Goal: Task Accomplishment & Management: Use online tool/utility

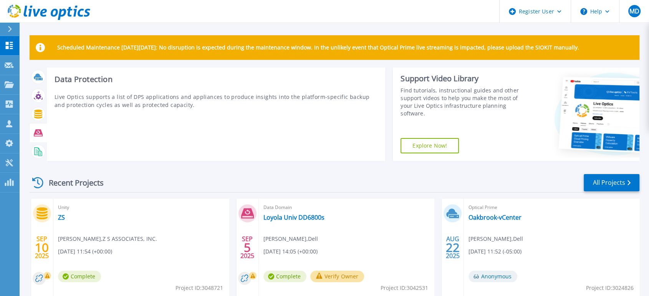
click at [43, 131] on div at bounding box center [37, 132] width 13 height 13
click at [38, 131] on icon at bounding box center [38, 133] width 9 height 9
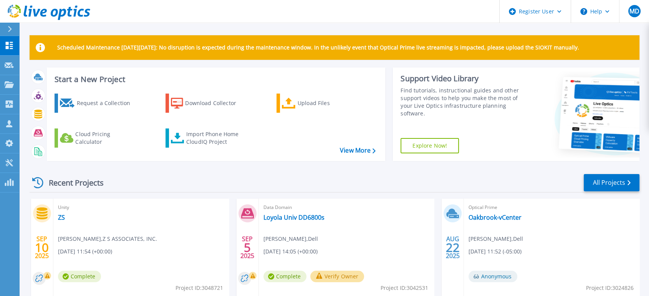
click at [356, 156] on div "Request a Collection Download Collector Upload Files Cloud Pricing Calculator I…" at bounding box center [214, 123] width 333 height 70
click at [356, 154] on link "View More" at bounding box center [358, 150] width 36 height 7
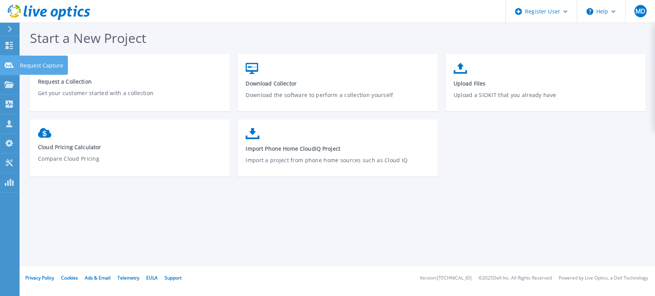
click at [11, 68] on icon at bounding box center [9, 66] width 9 height 6
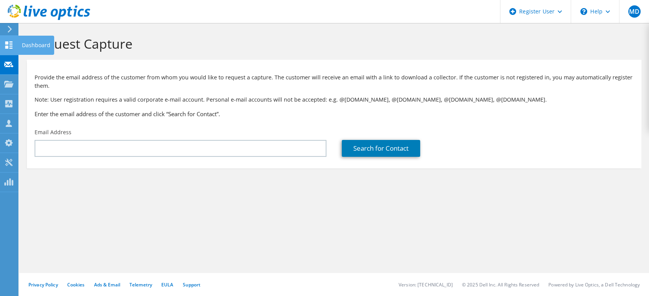
click at [9, 48] on div at bounding box center [8, 46] width 9 height 8
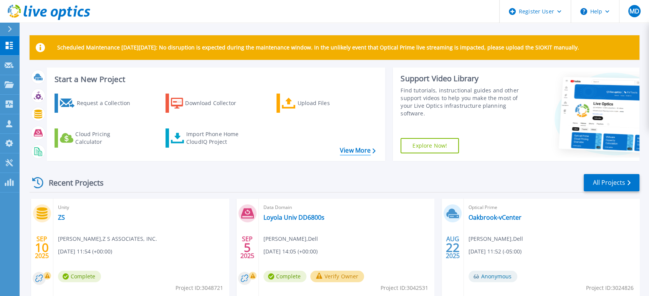
click at [352, 149] on link "View More" at bounding box center [358, 150] width 36 height 7
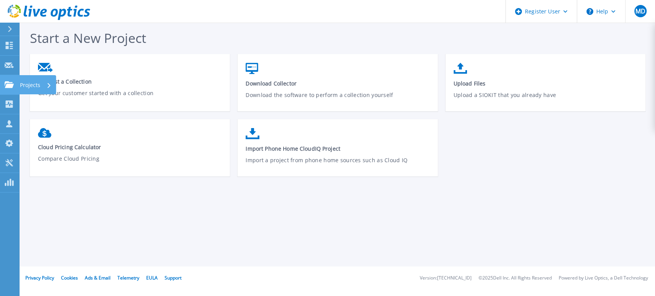
click at [8, 79] on link "Projects Projects" at bounding box center [9, 85] width 19 height 20
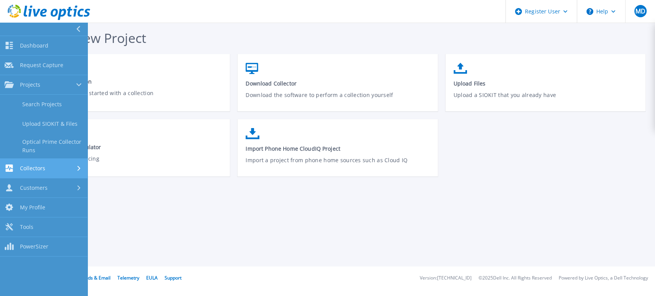
click at [37, 162] on link "Collectors Collectors" at bounding box center [44, 169] width 88 height 20
click at [52, 156] on link "Data Domain Local Summary" at bounding box center [44, 166] width 88 height 25
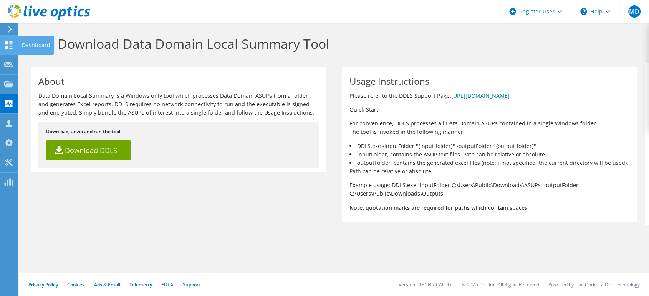
click at [11, 42] on icon at bounding box center [8, 44] width 9 height 7
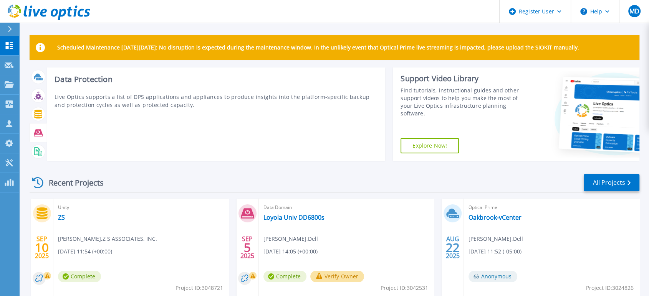
click at [43, 134] on div at bounding box center [37, 132] width 13 height 13
click at [40, 134] on icon at bounding box center [38, 133] width 9 height 7
click at [92, 77] on h3 "Data Protection" at bounding box center [216, 79] width 323 height 8
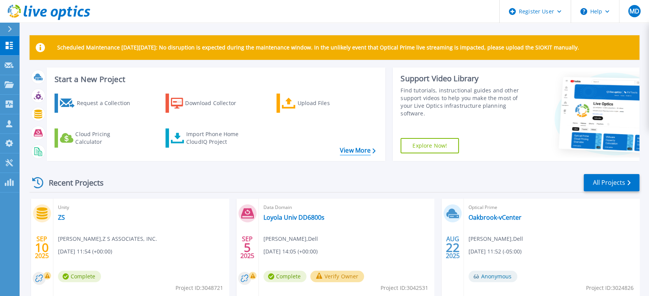
click at [356, 153] on link "View More" at bounding box center [358, 150] width 36 height 7
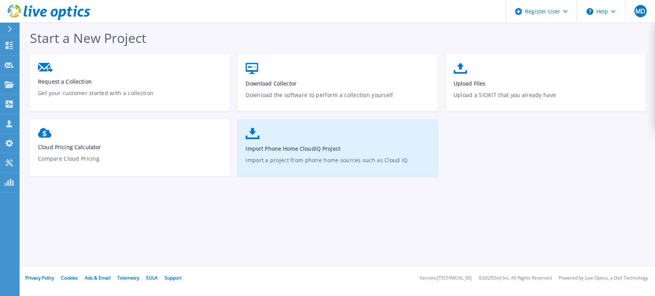
click at [395, 132] on link "Import Phone Home CloudIQ Project Import a project from phone home sources such…" at bounding box center [338, 151] width 200 height 55
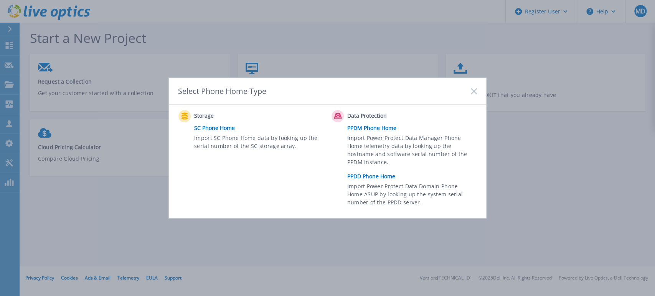
click at [377, 177] on link "PPDD Phone Home" at bounding box center [414, 177] width 134 height 12
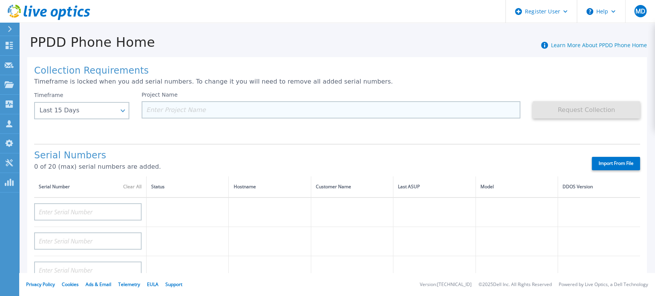
click at [236, 105] on input at bounding box center [331, 109] width 379 height 17
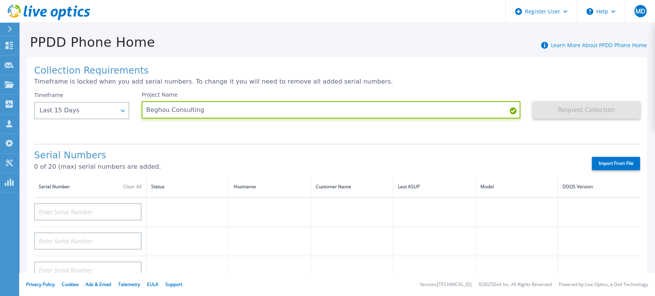
type input "Beghou Consulting"
click at [231, 139] on div "Collection Requirements Timeframe is locked when you add serial numbers. To cha…" at bounding box center [337, 274] width 620 height 434
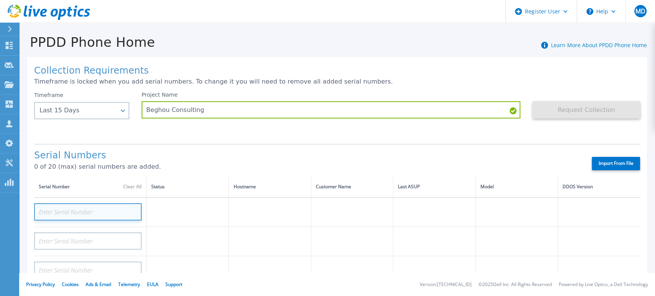
click at [89, 209] on input at bounding box center [87, 211] width 107 height 17
paste input "APX00224305387"
type input "APX00224305387"
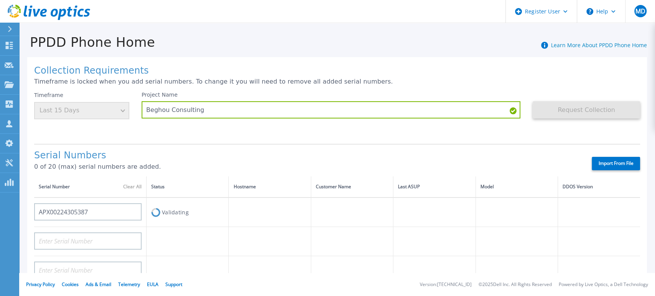
click at [496, 152] on h1 "Serial Numbers" at bounding box center [306, 155] width 544 height 11
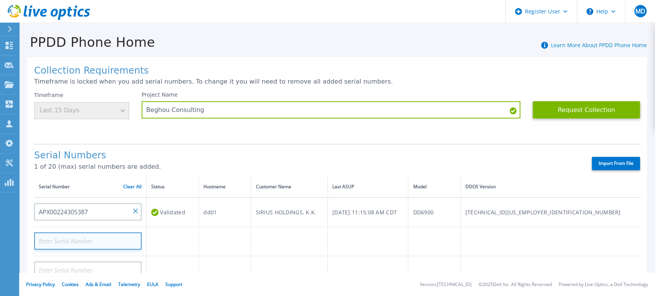
click at [114, 238] on input at bounding box center [87, 241] width 107 height 17
paste input "APX00224305403"
type input "APX00224305403"
click at [211, 142] on div "Collection Requirements Timeframe is locked when you add serial numbers. To cha…" at bounding box center [337, 274] width 620 height 434
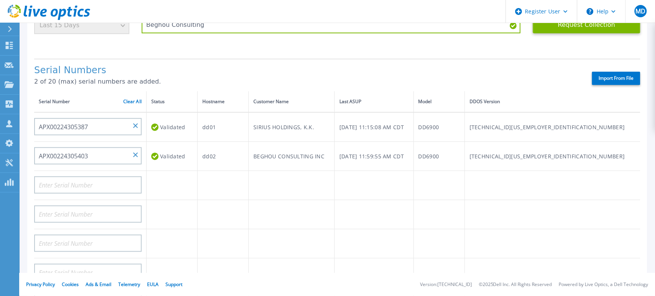
scroll to position [43, 0]
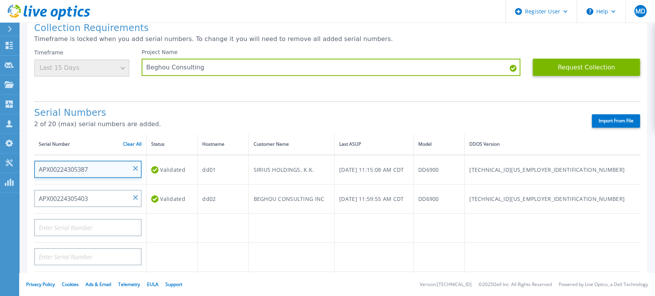
drag, startPoint x: 86, startPoint y: 171, endPoint x: 160, endPoint y: 101, distance: 101.0
click at [160, 101] on div "Collection Requirements Timeframe is locked when you add serial numbers. To cha…" at bounding box center [337, 232] width 620 height 434
click at [160, 101] on div "Serial Numbers 2 of 20 (max) serial numbers are added. Import From File" at bounding box center [337, 117] width 606 height 33
click at [329, 114] on h1 "Serial Numbers" at bounding box center [306, 113] width 544 height 11
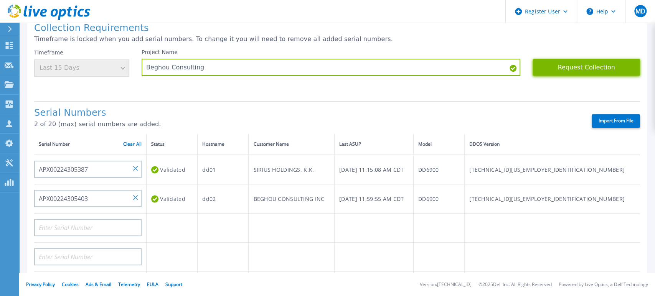
click at [601, 74] on button "Request Collection" at bounding box center [586, 67] width 107 height 17
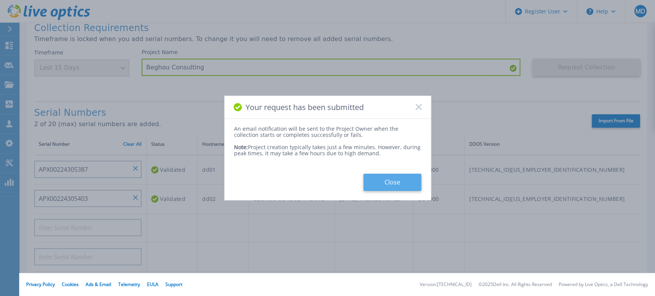
click at [390, 187] on button "Close" at bounding box center [392, 182] width 58 height 17
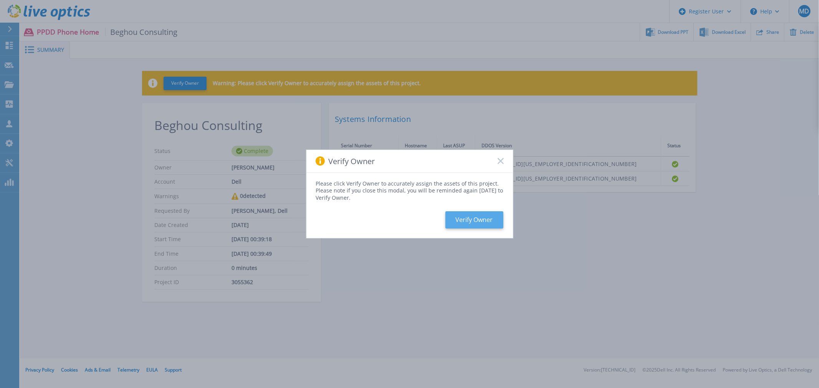
click at [476, 220] on button "Verify Owner" at bounding box center [474, 219] width 58 height 17
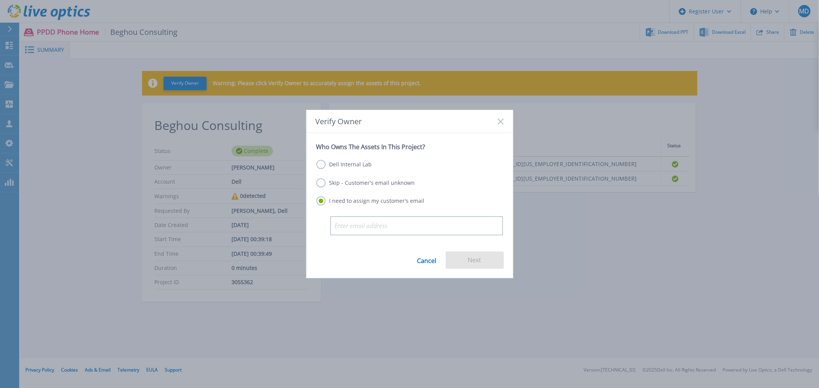
click at [320, 186] on label "Skip - Customer's email unknown" at bounding box center [365, 182] width 99 height 9
click at [0, 0] on input "Skip - Customer's email unknown" at bounding box center [0, 0] width 0 height 0
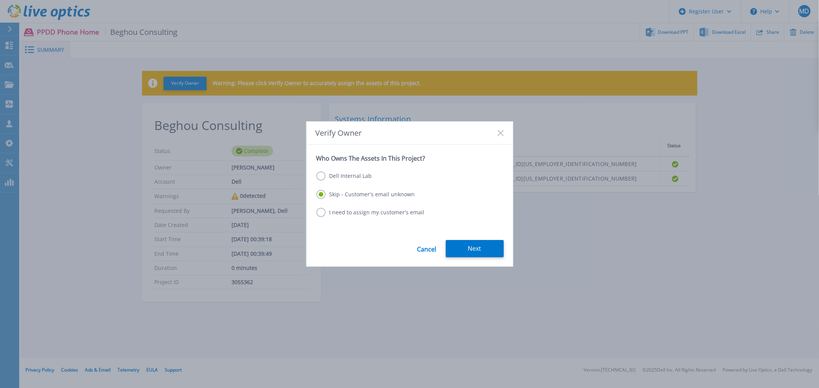
click at [352, 178] on label "Dell Internal Lab" at bounding box center [344, 176] width 56 height 9
click at [0, 0] on input "Dell Internal Lab" at bounding box center [0, 0] width 0 height 0
click at [339, 194] on label "Skip - Customer's email unknown" at bounding box center [365, 194] width 99 height 9
click at [0, 0] on input "Skip - Customer's email unknown" at bounding box center [0, 0] width 0 height 0
click at [469, 243] on button "Next" at bounding box center [475, 248] width 58 height 17
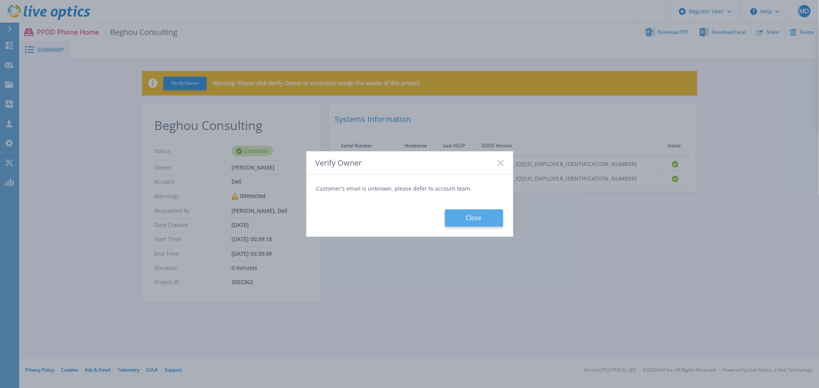
click at [473, 217] on button "Close" at bounding box center [474, 218] width 58 height 17
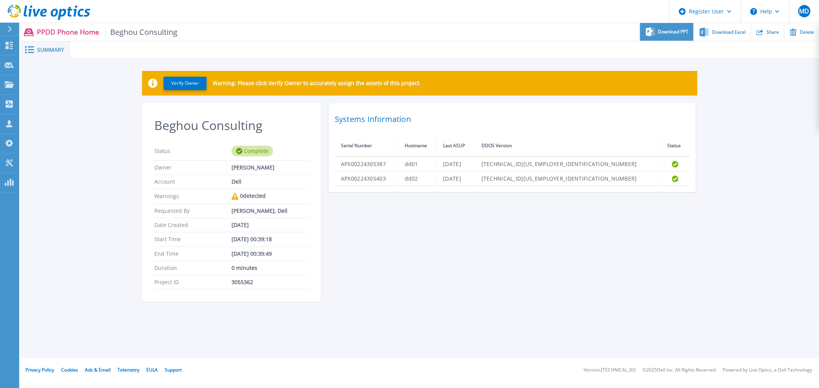
click at [669, 37] on div "Download PPT" at bounding box center [666, 32] width 53 height 18
drag, startPoint x: 743, startPoint y: 134, endPoint x: 750, endPoint y: 93, distance: 42.3
click at [743, 134] on div "Verify Owner Warning: Please click Verify Owner to accurately assign the assets…" at bounding box center [419, 191] width 798 height 264
